Goal: Transaction & Acquisition: Purchase product/service

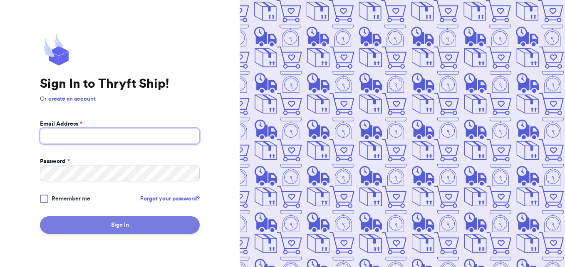
type input "[EMAIL_ADDRESS][DOMAIN_NAME]"
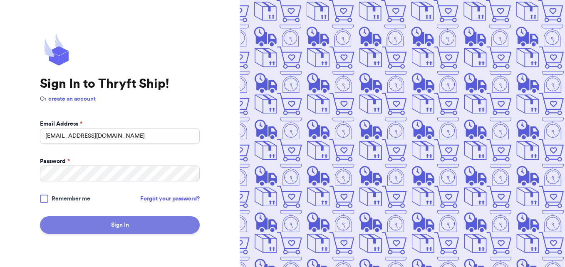
click at [119, 228] on button "Sign In" at bounding box center [120, 224] width 160 height 17
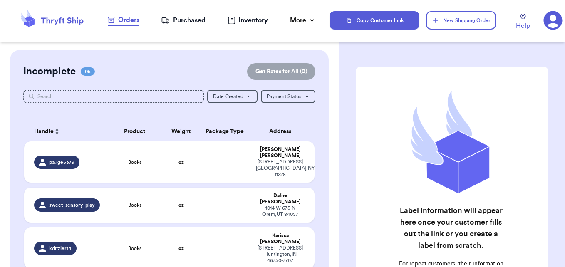
checkbox input "false"
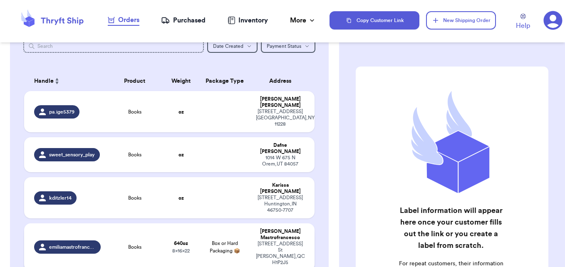
scroll to position [42, 0]
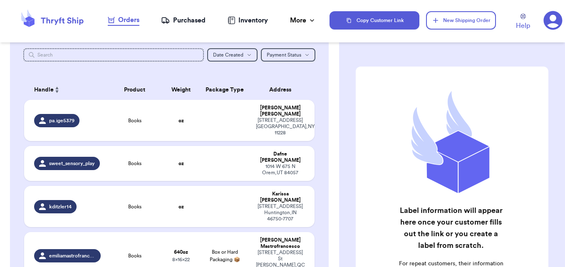
click at [187, 24] on div "Purchased" at bounding box center [183, 20] width 44 height 10
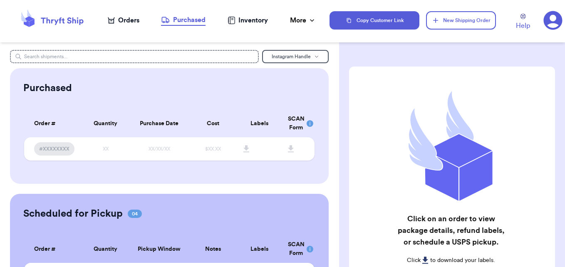
click at [131, 21] on div "Orders" at bounding box center [124, 20] width 32 height 10
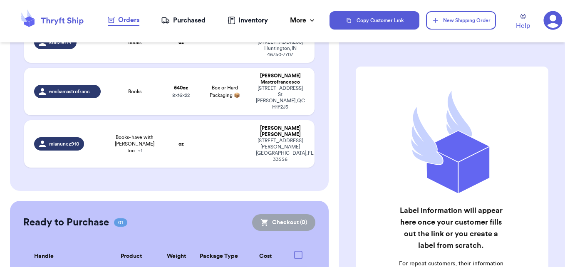
scroll to position [220, 0]
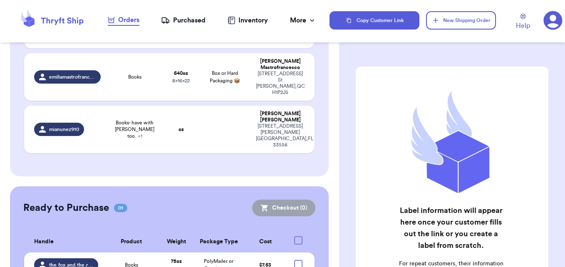
click at [294, 260] on div at bounding box center [298, 264] width 8 height 8
click at [298, 259] on input "checkbox" at bounding box center [298, 259] width 0 height 0
checkbox input "true"
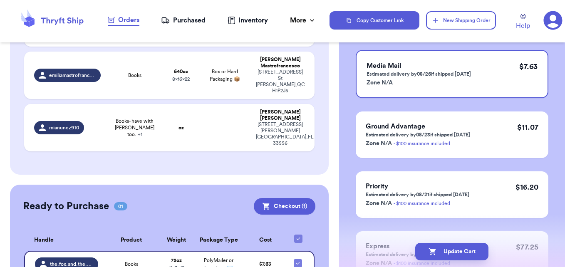
scroll to position [0, 0]
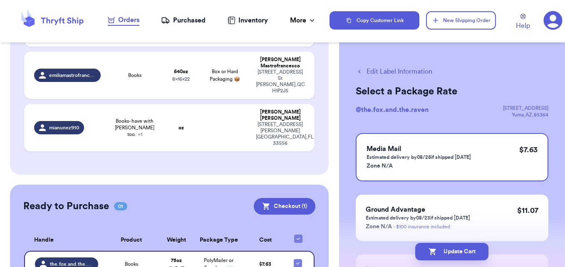
click at [384, 72] on button "Edit Label Information" at bounding box center [393, 72] width 76 height 10
checkbox input "false"
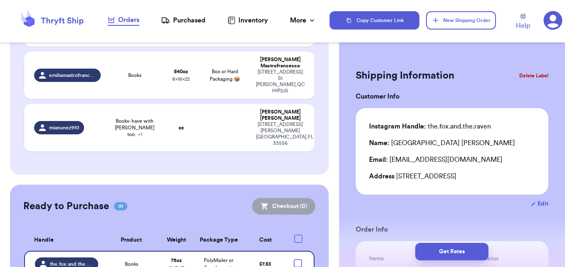
checkbox input "true"
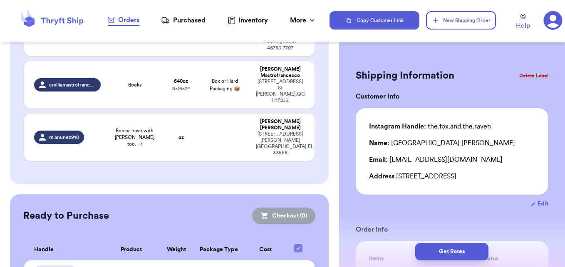
click at [528, 72] on button "Delete Label" at bounding box center [534, 76] width 36 height 18
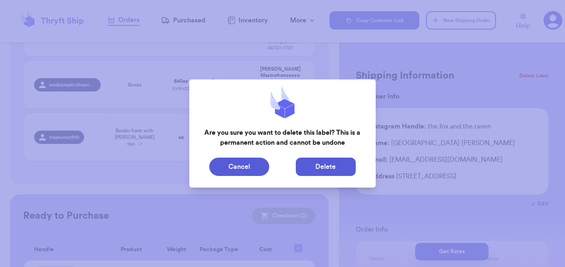
click at [323, 166] on button "Delete" at bounding box center [326, 167] width 60 height 18
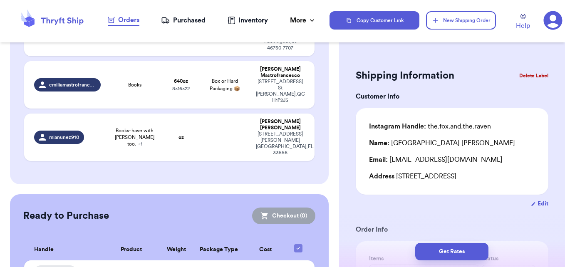
type input "0"
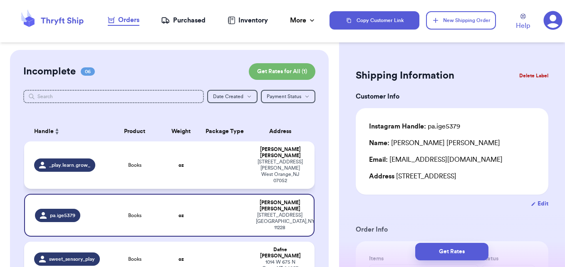
click at [103, 157] on td "_play.learn.grow_" at bounding box center [64, 164] width 81 height 47
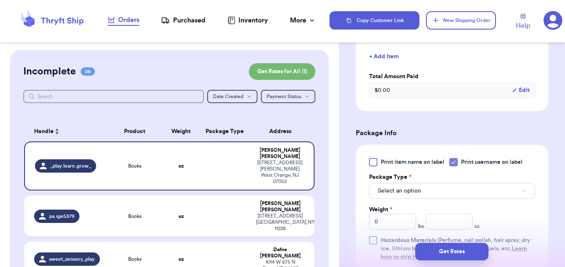
scroll to position [291, 0]
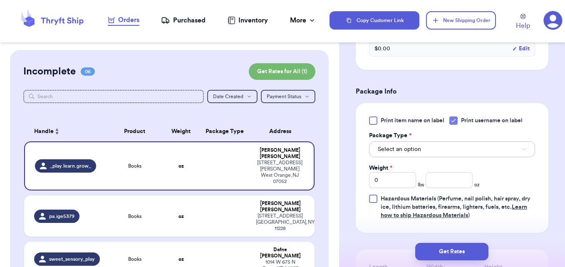
click at [415, 146] on span "Select an option" at bounding box center [399, 149] width 43 height 8
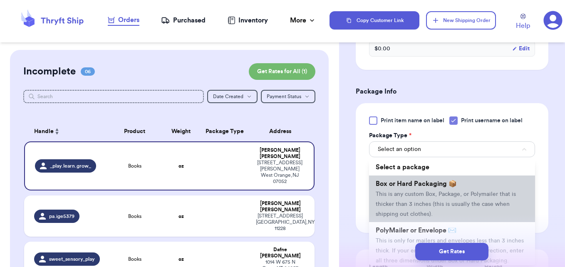
click at [489, 190] on li "Box or Hard Packaging 📦 This is any custom Box, Package, or Polymailer that is …" at bounding box center [452, 198] width 166 height 47
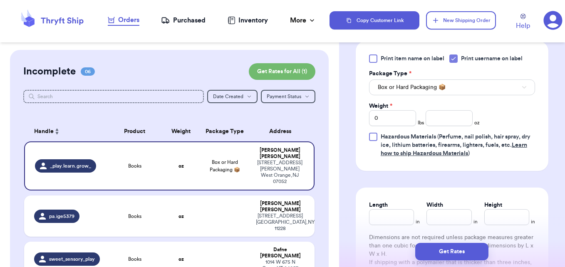
scroll to position [374, 0]
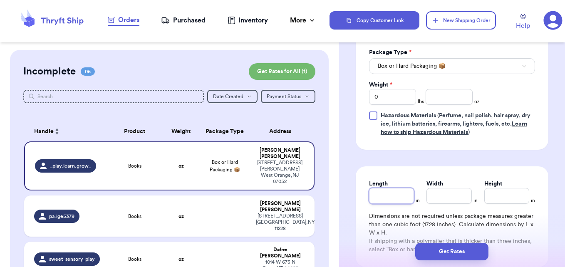
click at [389, 192] on input "Length" at bounding box center [391, 196] width 45 height 16
type input "1"
type input "11"
type input "5"
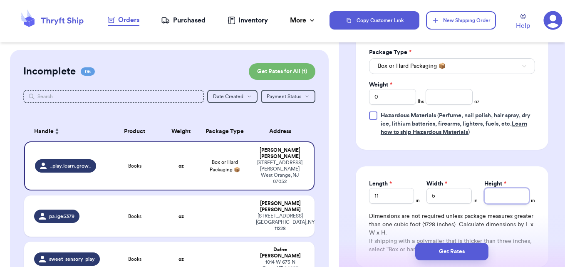
type input "1"
type input "10"
click at [385, 94] on input "0" at bounding box center [392, 97] width 47 height 16
type input "6"
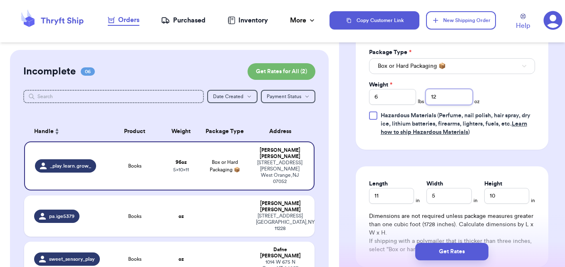
type input "12"
click at [539, 145] on div "Print item name on label Print username on label Package Type * Box or Hard Pac…" at bounding box center [451, 85] width 192 height 130
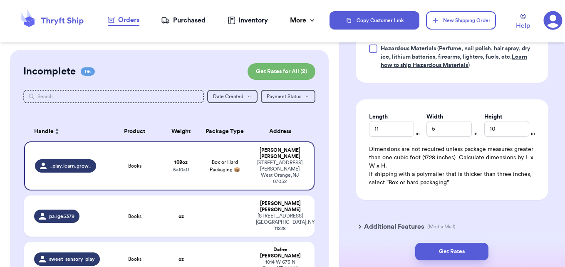
scroll to position [457, 0]
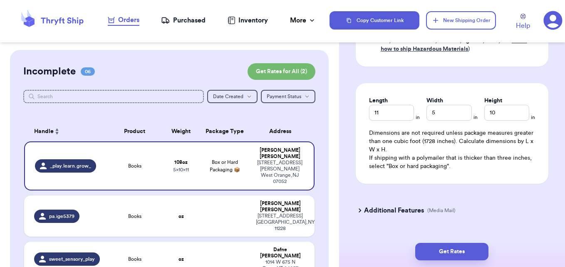
click at [359, 208] on icon at bounding box center [359, 210] width 8 height 8
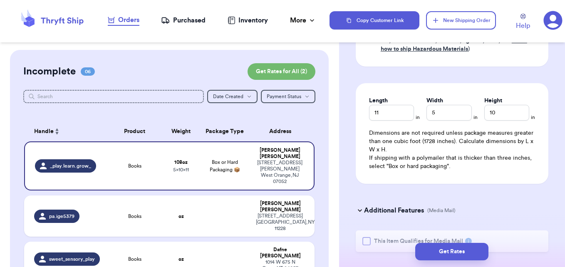
click at [365, 239] on div "Get Rates" at bounding box center [452, 251] width 226 height 31
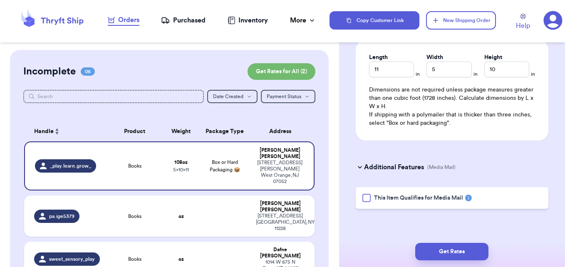
click at [369, 199] on div at bounding box center [366, 198] width 8 height 8
click at [0, 0] on input "This Item Qualifies for Media Mail" at bounding box center [0, 0] width 0 height 0
click at [446, 249] on button "Get Rates" at bounding box center [451, 251] width 73 height 17
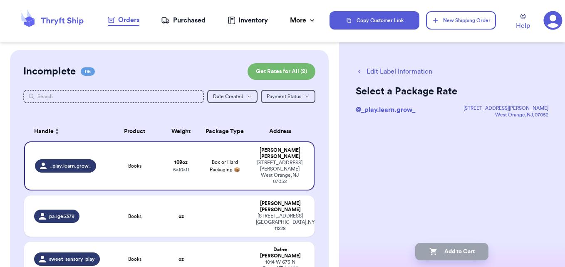
scroll to position [0, 0]
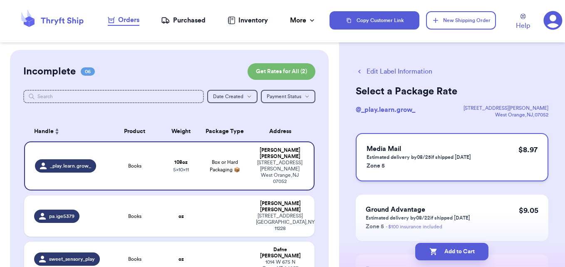
click at [503, 166] on div "Media Mail Estimated delivery by 08/25 if shipped [DATE] Zone 5 $ 8.97" at bounding box center [451, 157] width 192 height 48
click at [459, 250] on button "Add to Cart" at bounding box center [451, 251] width 73 height 17
checkbox input "true"
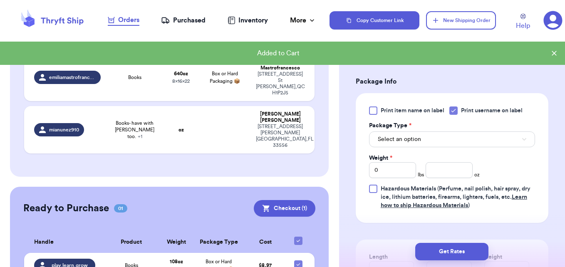
scroll to position [222, 0]
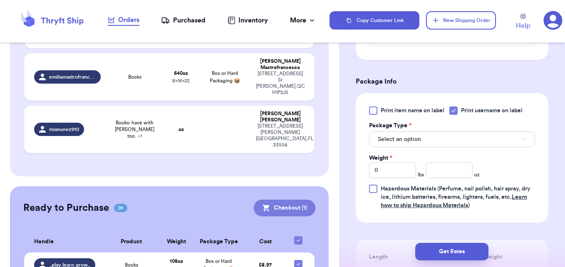
click at [275, 200] on button "Checkout ( 1 )" at bounding box center [285, 208] width 62 height 17
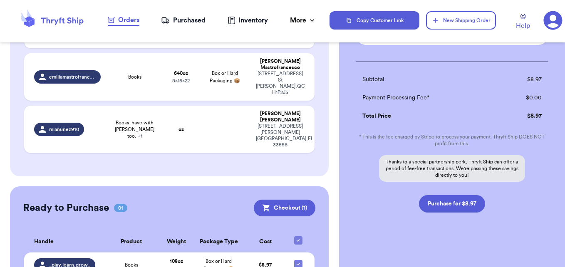
scroll to position [113, 0]
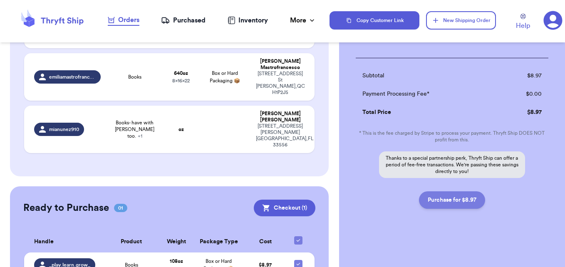
click at [448, 202] on button "Purchase for $8.97" at bounding box center [452, 199] width 66 height 17
checkbox input "false"
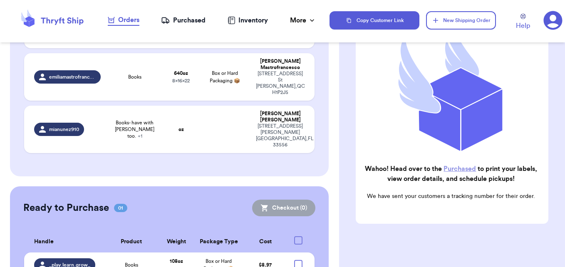
checkbox input "true"
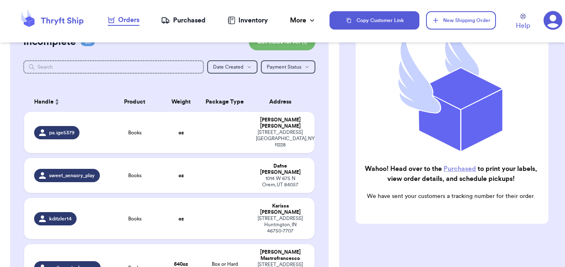
scroll to position [11, 0]
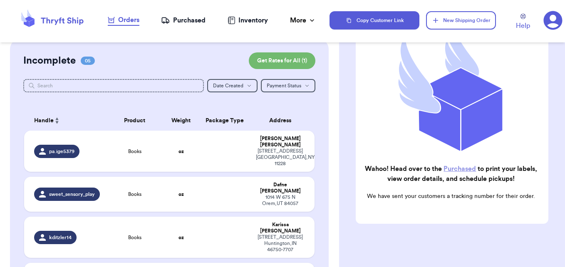
click at [170, 20] on div "Purchased" at bounding box center [183, 20] width 44 height 10
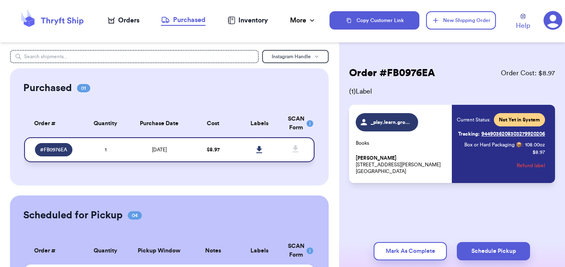
click at [256, 150] on icon at bounding box center [259, 149] width 6 height 7
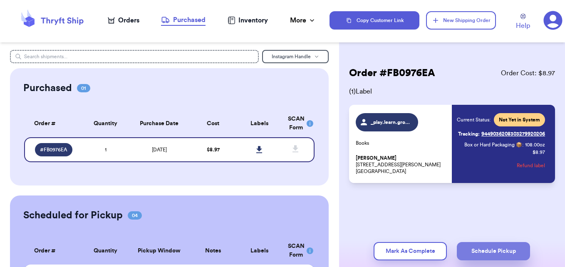
click at [497, 252] on button "Schedule Pickup" at bounding box center [493, 251] width 73 height 18
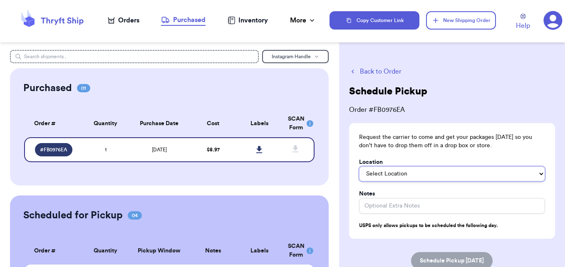
click at [454, 175] on select "Select Location In/At Mailbox On the Porch Front Door Back Door Side Door Knock…" at bounding box center [452, 173] width 186 height 15
select select "On the Porch"
click at [359, 166] on select "Select Location In/At Mailbox On the Porch Front Door Back Door Side Door Knock…" at bounding box center [452, 173] width 186 height 15
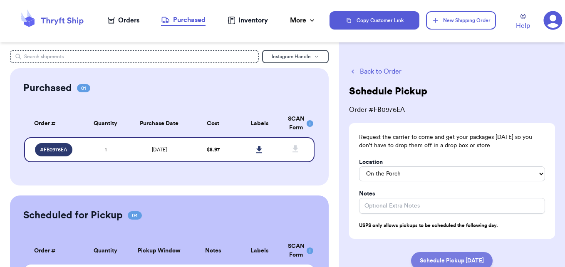
click at [450, 260] on button "Schedule Pickup [DATE]" at bounding box center [451, 260] width 81 height 17
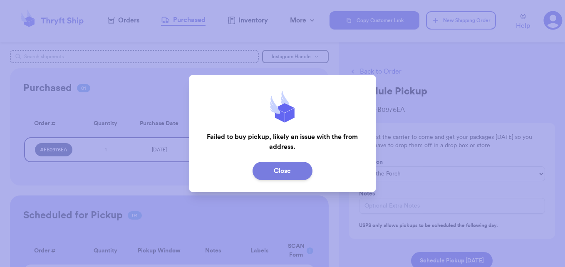
click at [296, 172] on button "Close" at bounding box center [282, 171] width 60 height 18
